Goal: Obtain resource: Download file/media

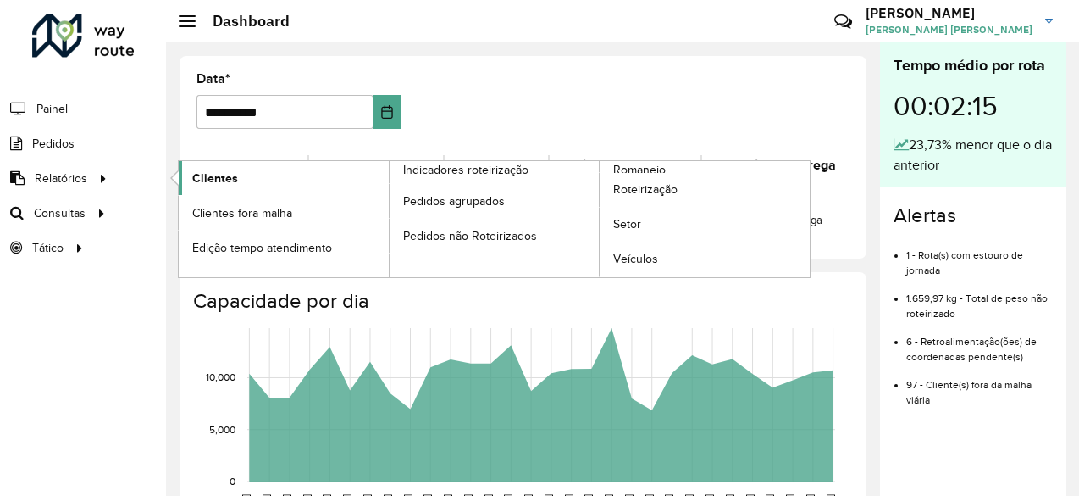
click at [256, 179] on link "Clientes" at bounding box center [284, 178] width 210 height 34
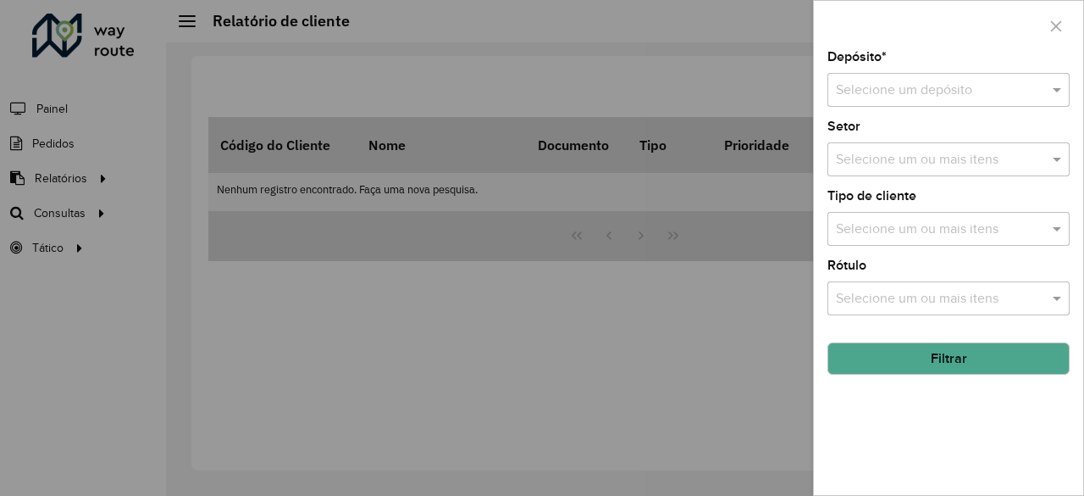
click at [973, 101] on div "Selecione um depósito" at bounding box center [949, 90] width 242 height 34
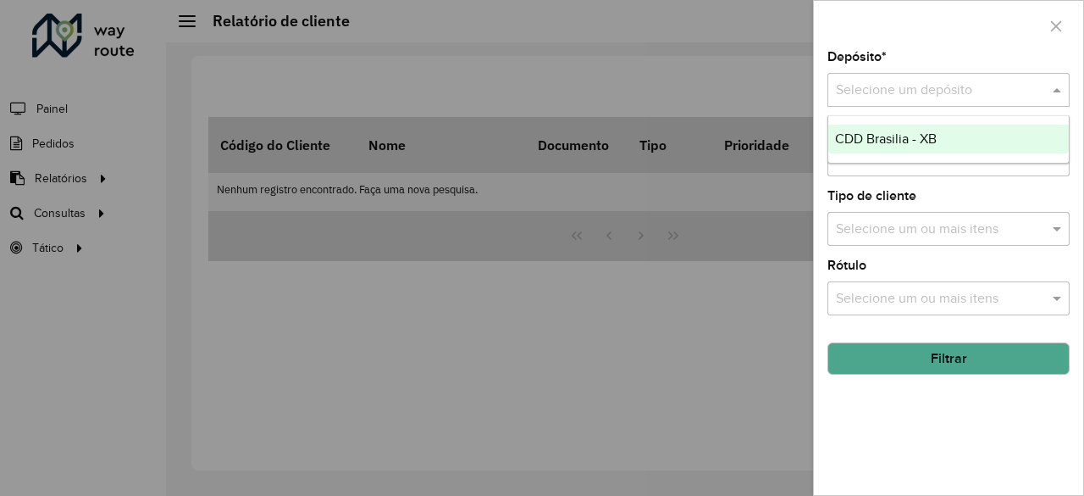
click at [938, 140] on div "CDD Brasilia - XB" at bounding box center [949, 139] width 241 height 29
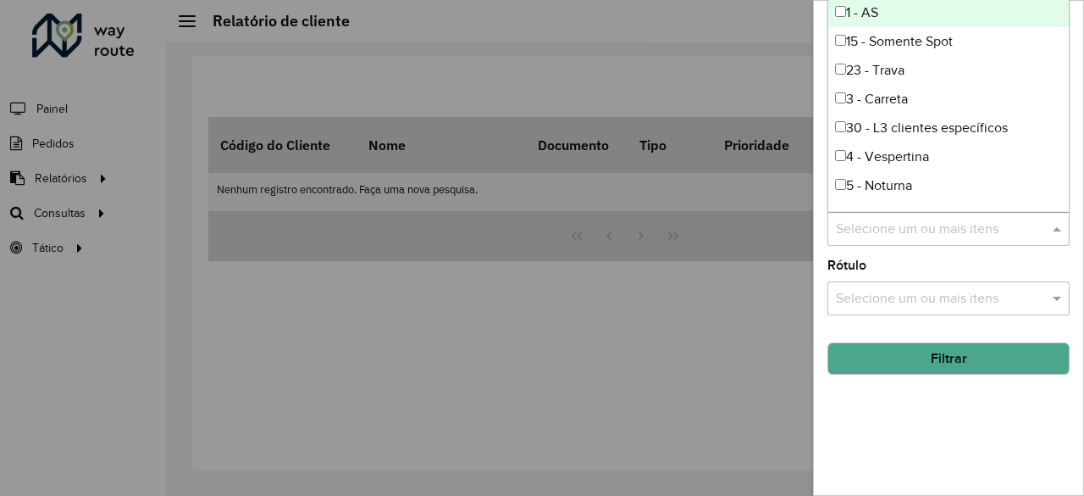
click at [1003, 231] on input "text" at bounding box center [940, 229] width 217 height 20
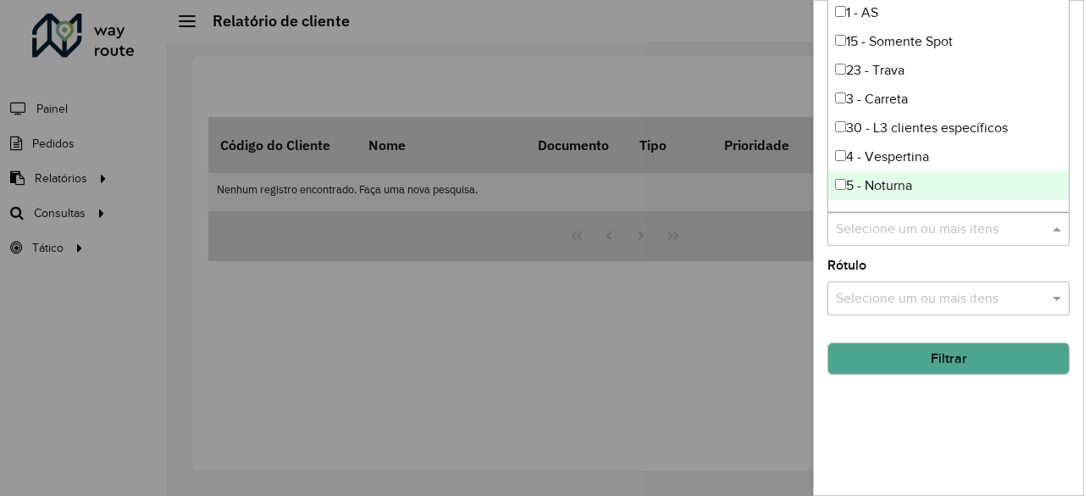
click at [929, 187] on div "5 - Noturna" at bounding box center [949, 185] width 241 height 29
click at [961, 409] on div "Depósito * Selecione um depósito × CDD Brasilia - XB × Setor Selecione um ou ma…" at bounding box center [948, 273] width 269 height 444
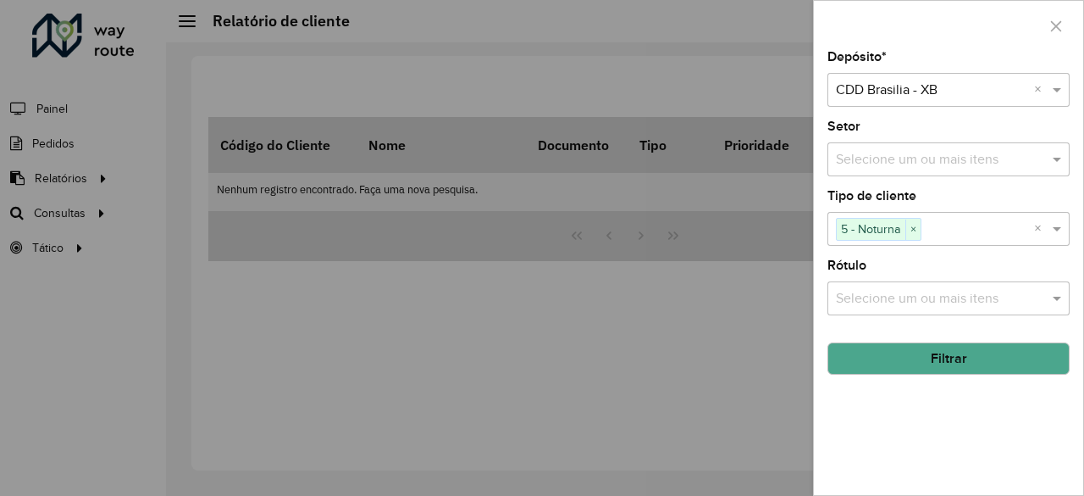
click at [962, 364] on button "Filtrar" at bounding box center [949, 358] width 242 height 32
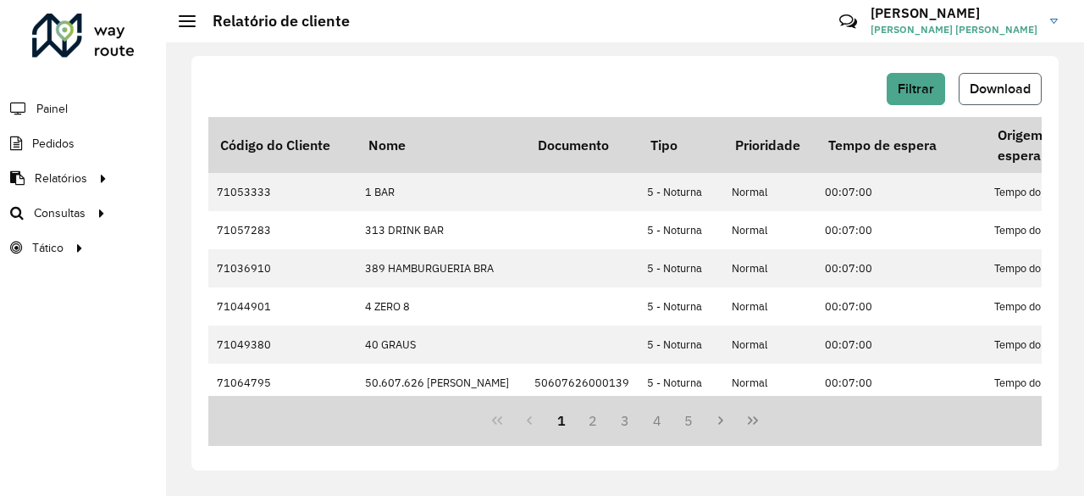
click at [1001, 92] on span "Download" at bounding box center [1000, 88] width 61 height 14
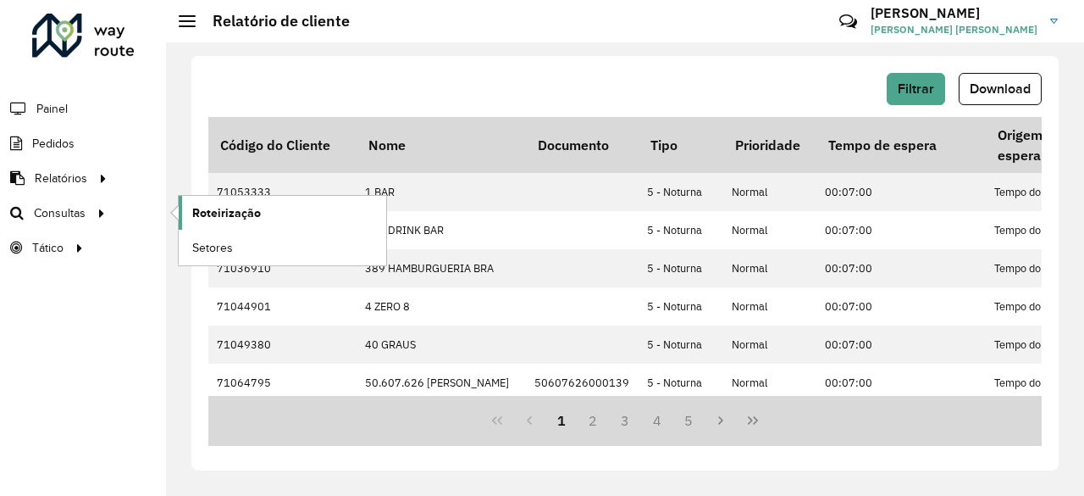
click at [251, 209] on span "Roteirização" at bounding box center [226, 213] width 69 height 18
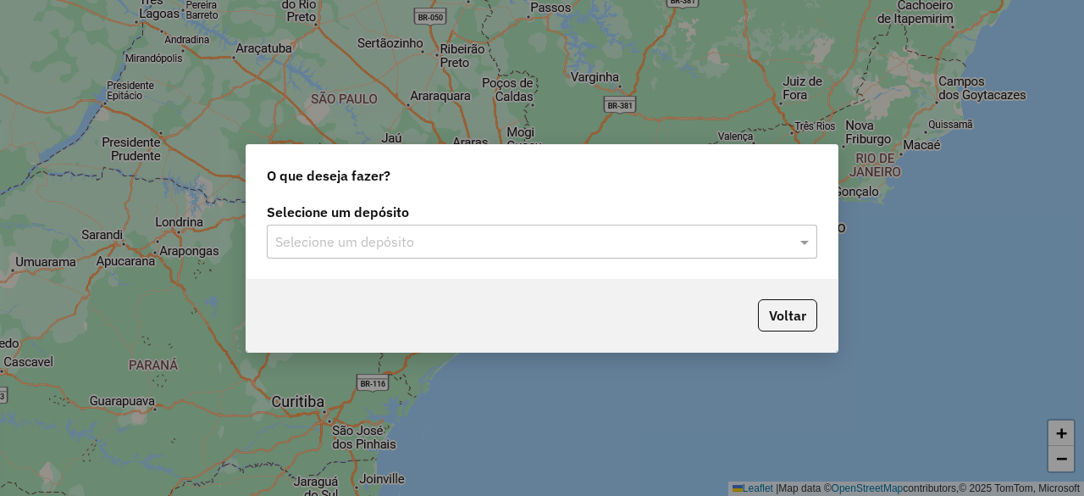
click at [569, 250] on input "text" at bounding box center [525, 242] width 500 height 20
